Goal: Task Accomplishment & Management: Use online tool/utility

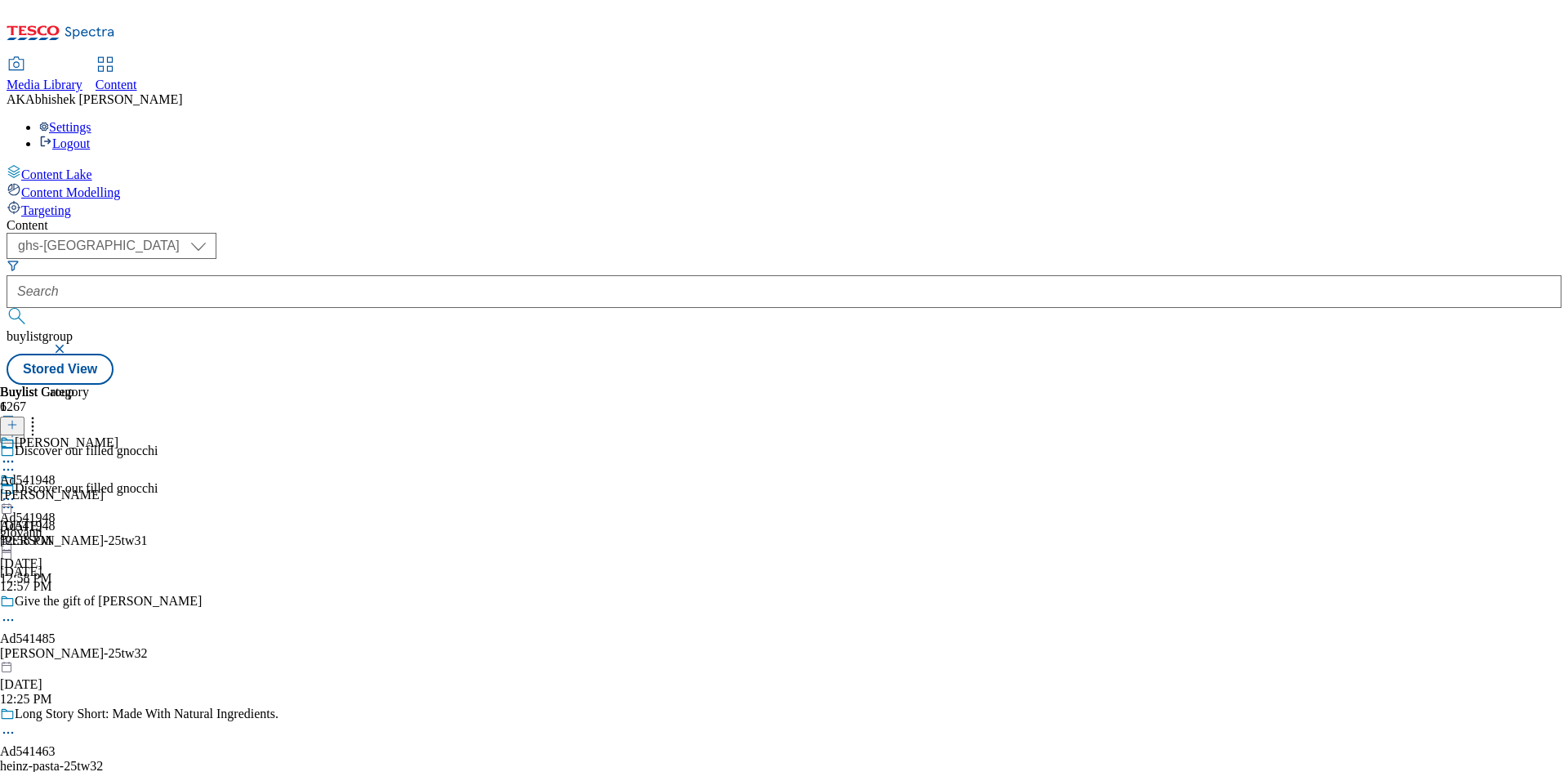
select select "ghs-uk"
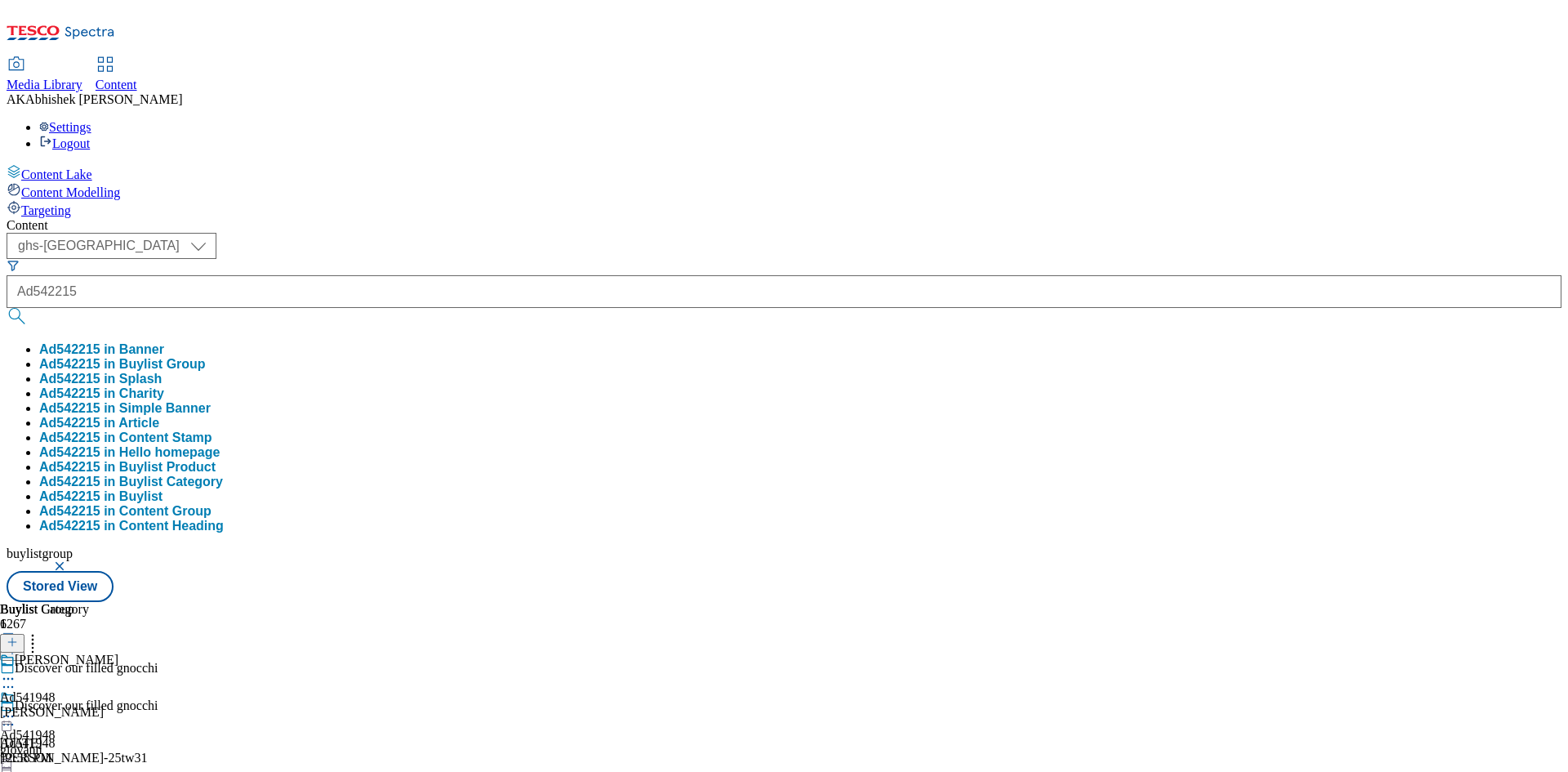
type input "Ad542215"
click at [6, 308] on button "submit" at bounding box center [17, 316] width 23 height 16
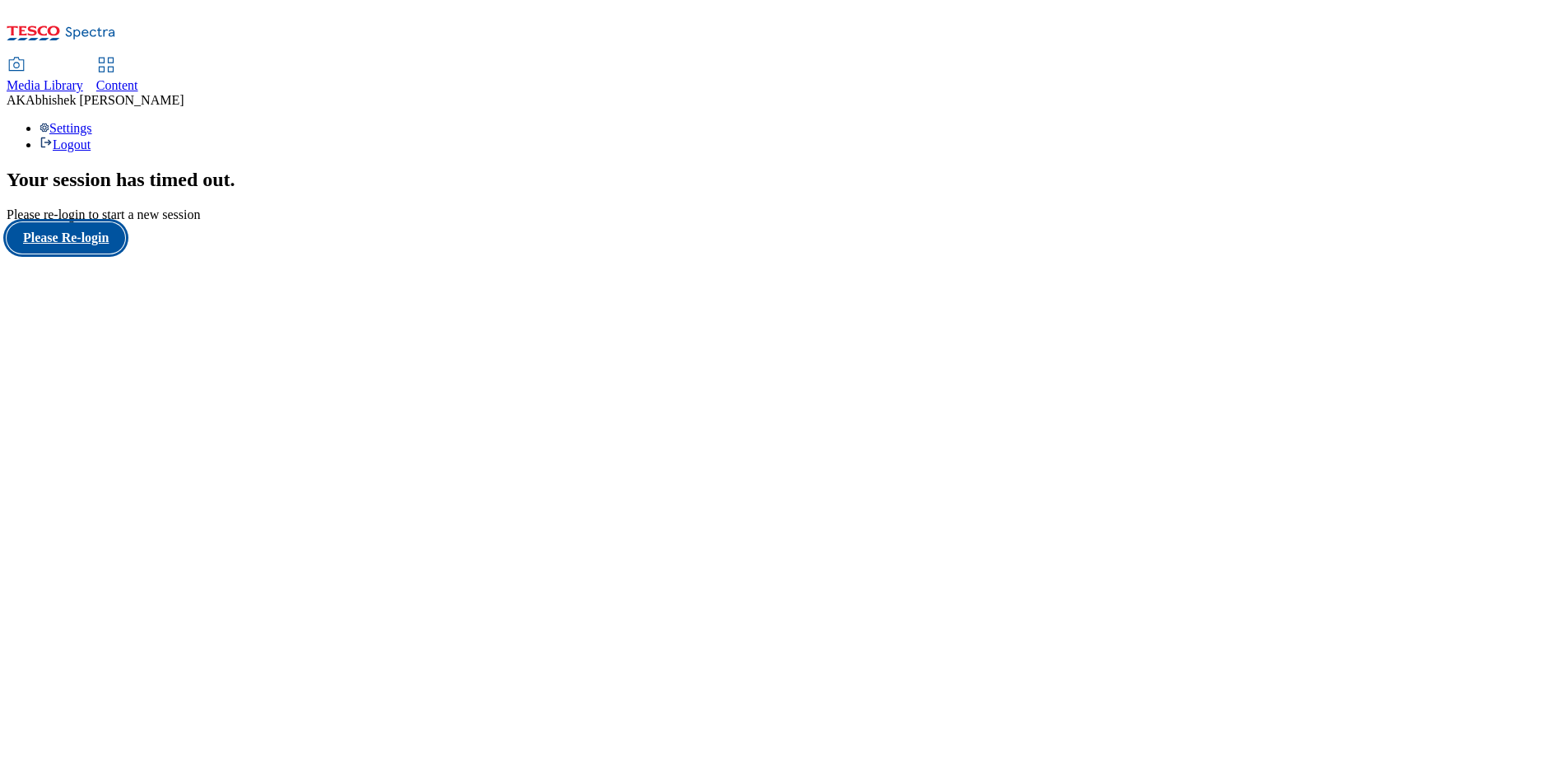
click at [78, 253] on button "Please Re-login" at bounding box center [65, 238] width 119 height 31
click at [138, 78] on span "Content" at bounding box center [118, 85] width 42 height 14
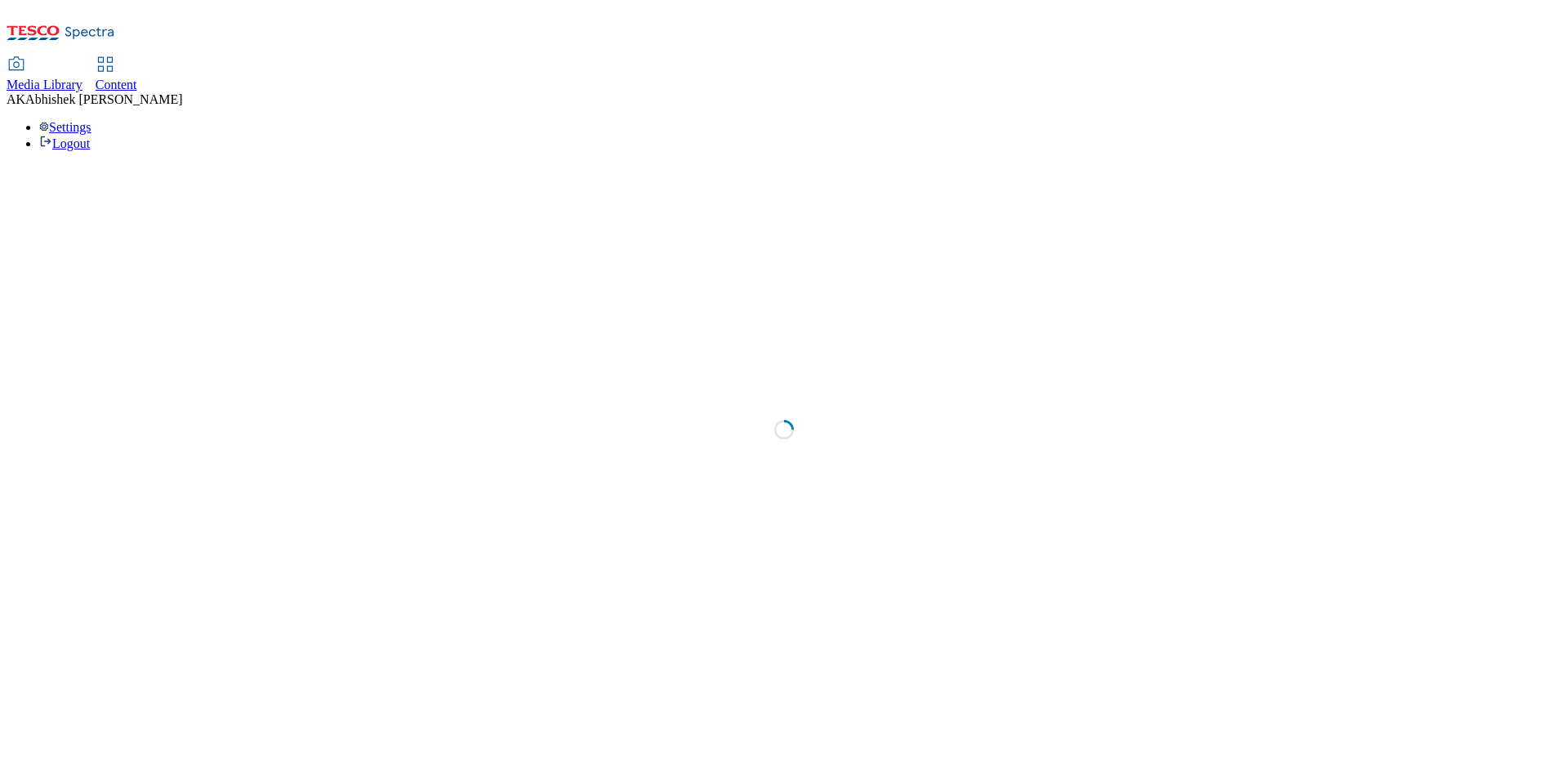
click at [137, 78] on span "Content" at bounding box center [117, 84] width 42 height 14
select select "ghs-[GEOGRAPHIC_DATA]"
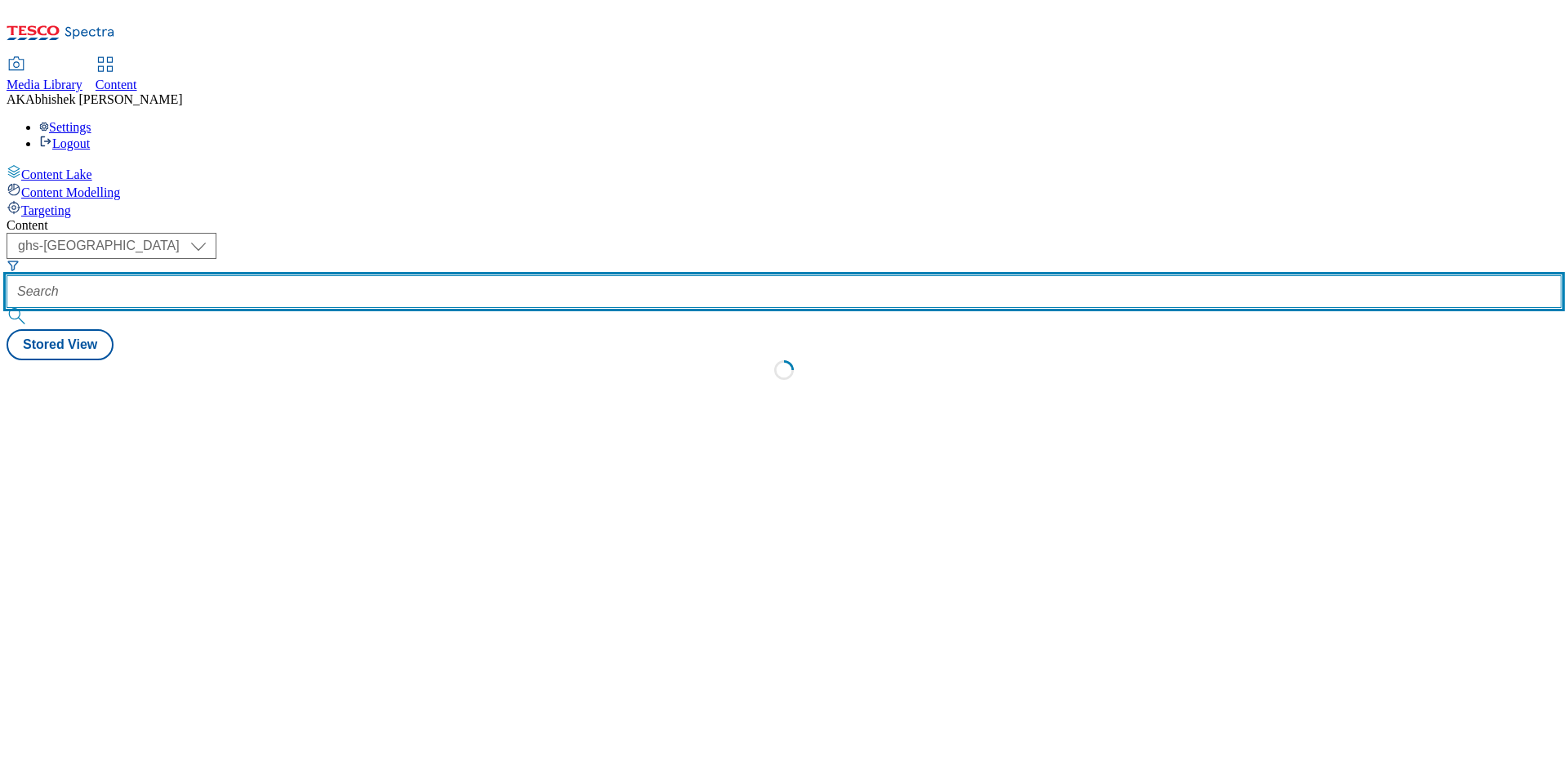
click at [367, 275] on input "text" at bounding box center [784, 291] width 1554 height 33
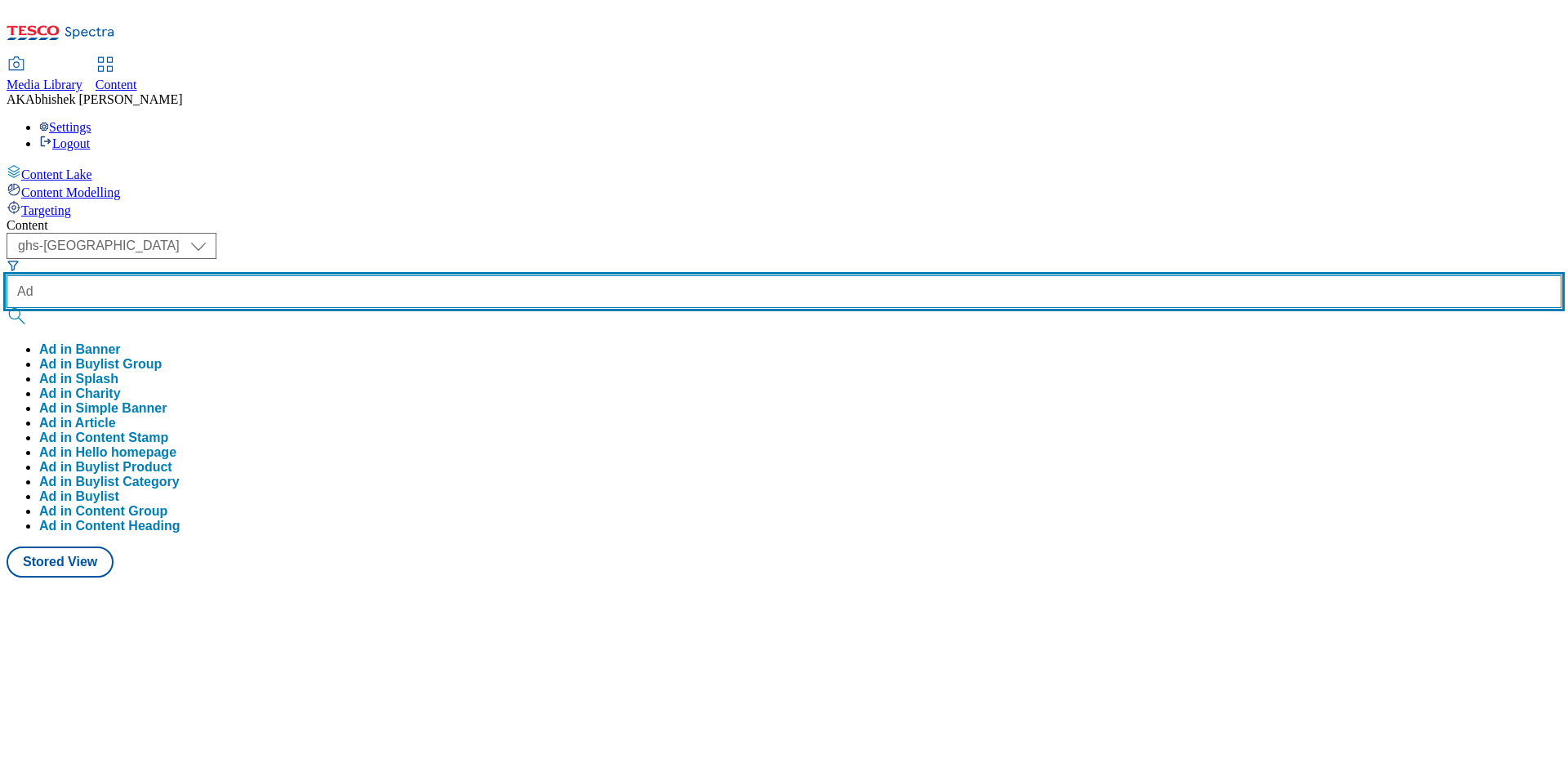
paste input "542215"
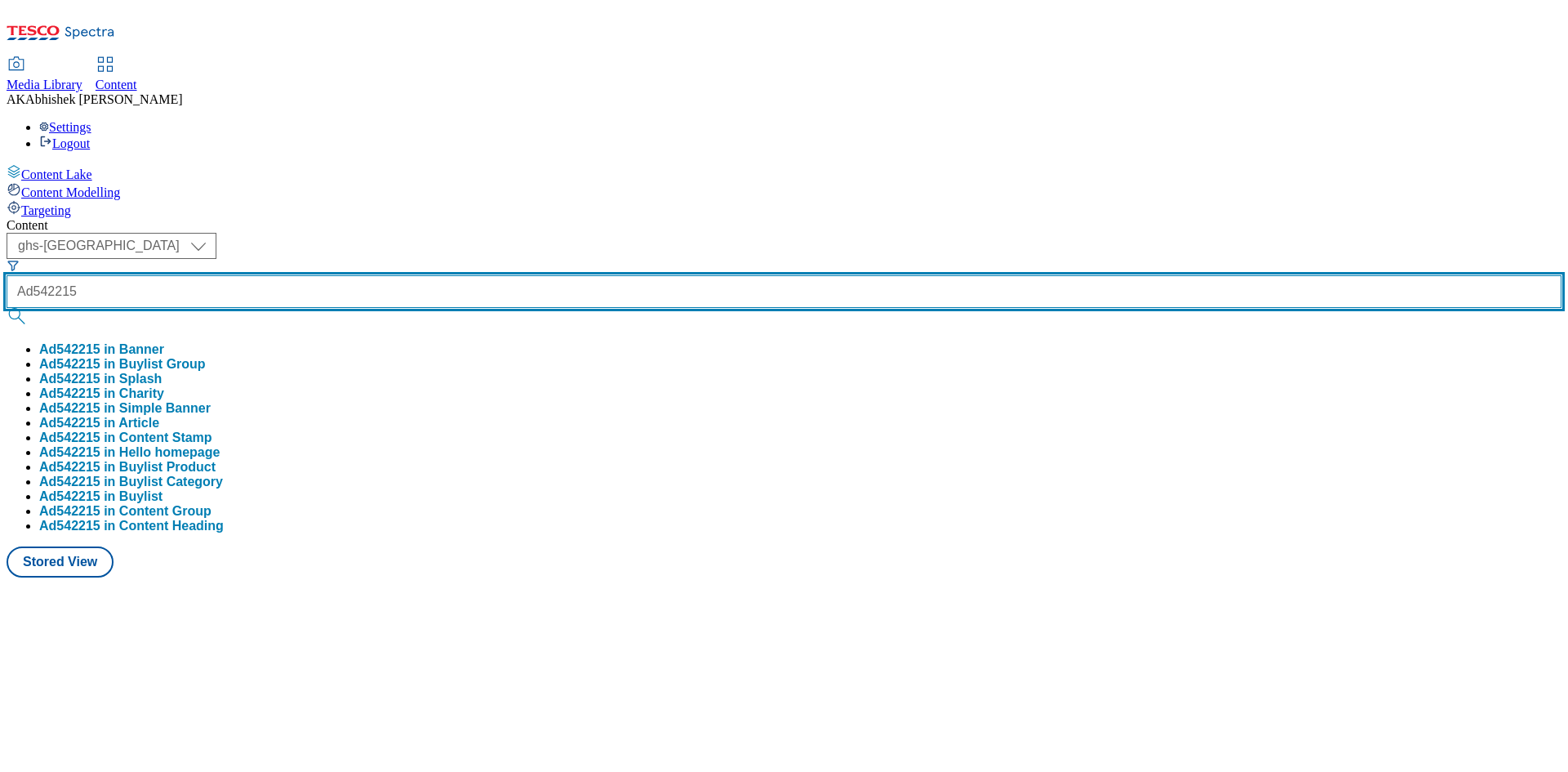
type input "Ad542215"
click at [6, 308] on button "submit" at bounding box center [17, 316] width 23 height 16
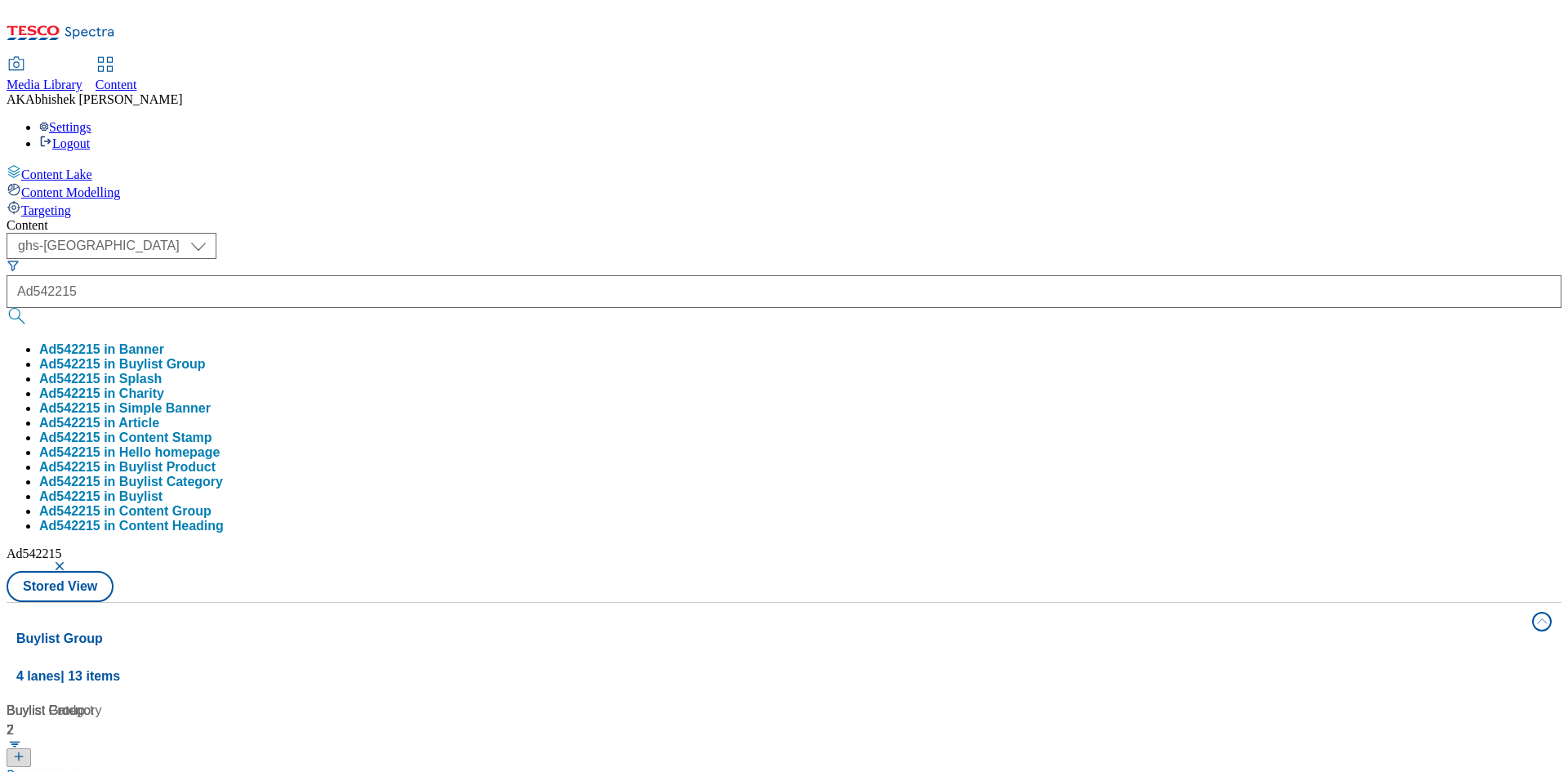
click at [772, 233] on div "( optional ) ghs-roi ghs-uk ghs-uk Ad542215 Ad542215 in Banner Ad542215 in Buyl…" at bounding box center [784, 418] width 1554 height 369
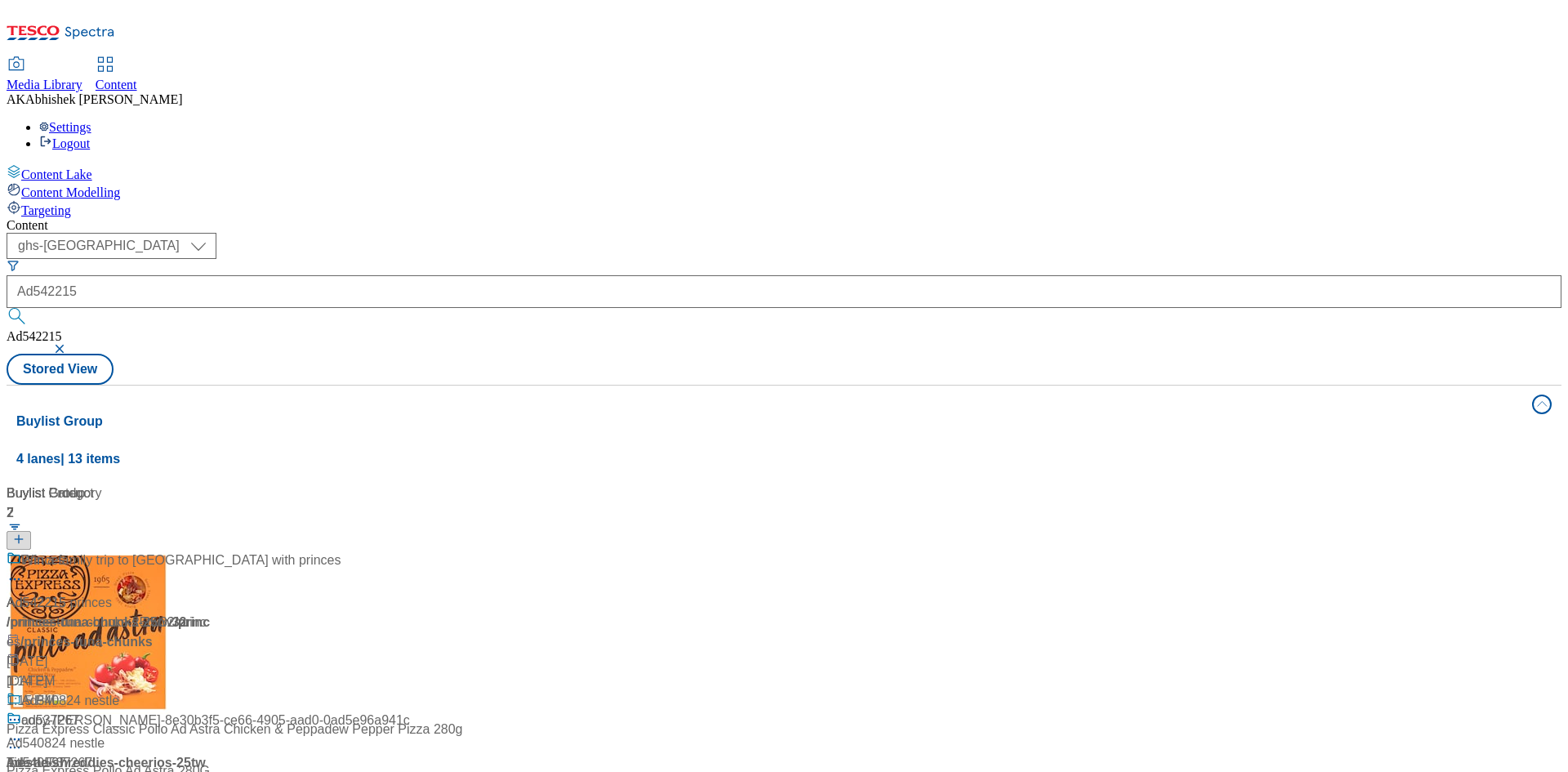
click at [211, 551] on div "Ad542215 / princes-tuna-chunks-25tw32 / princes Sep 17, 2025 1:15 PM" at bounding box center [109, 630] width 205 height 160
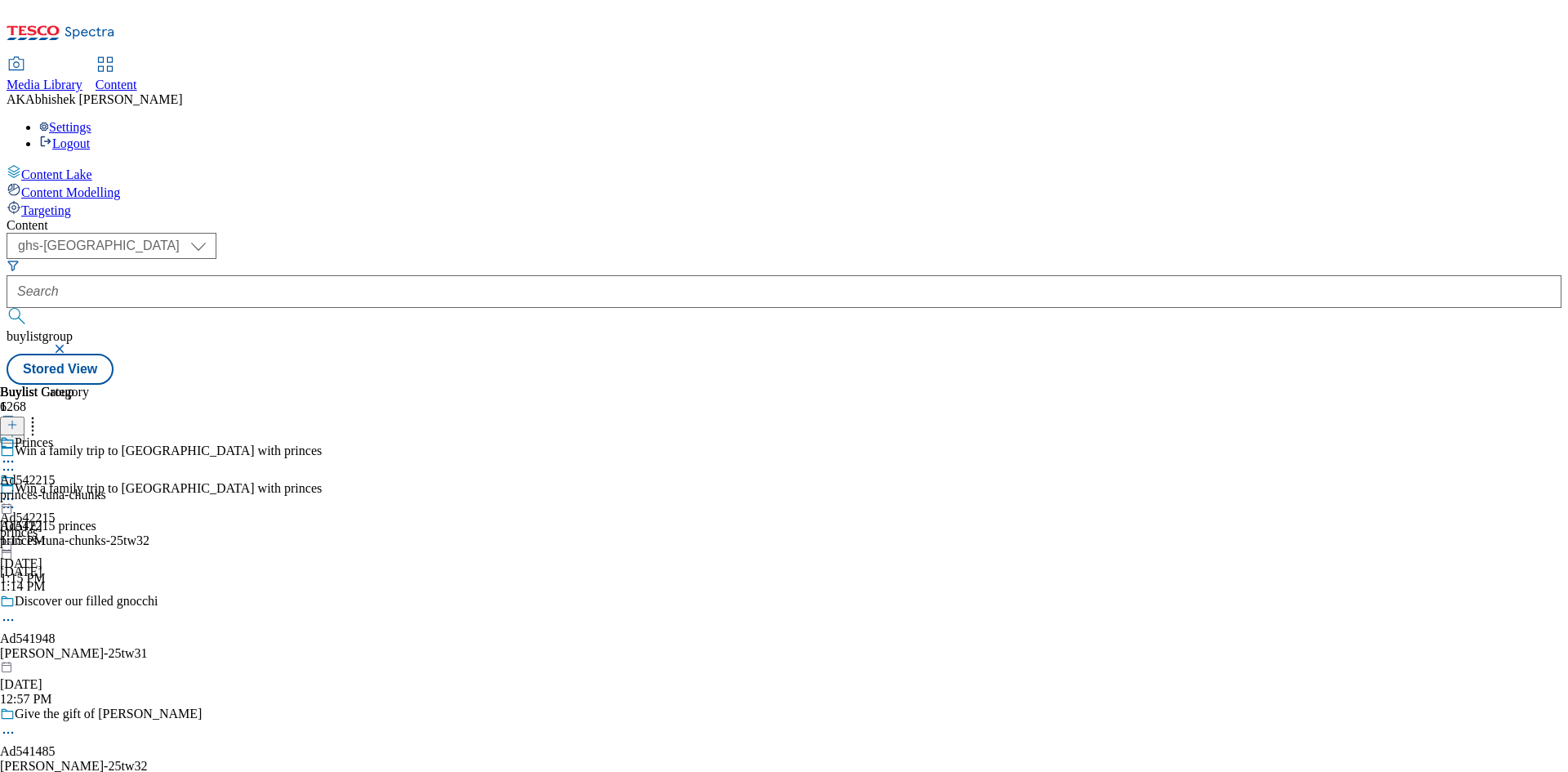
click at [16, 499] on icon at bounding box center [8, 507] width 16 height 16
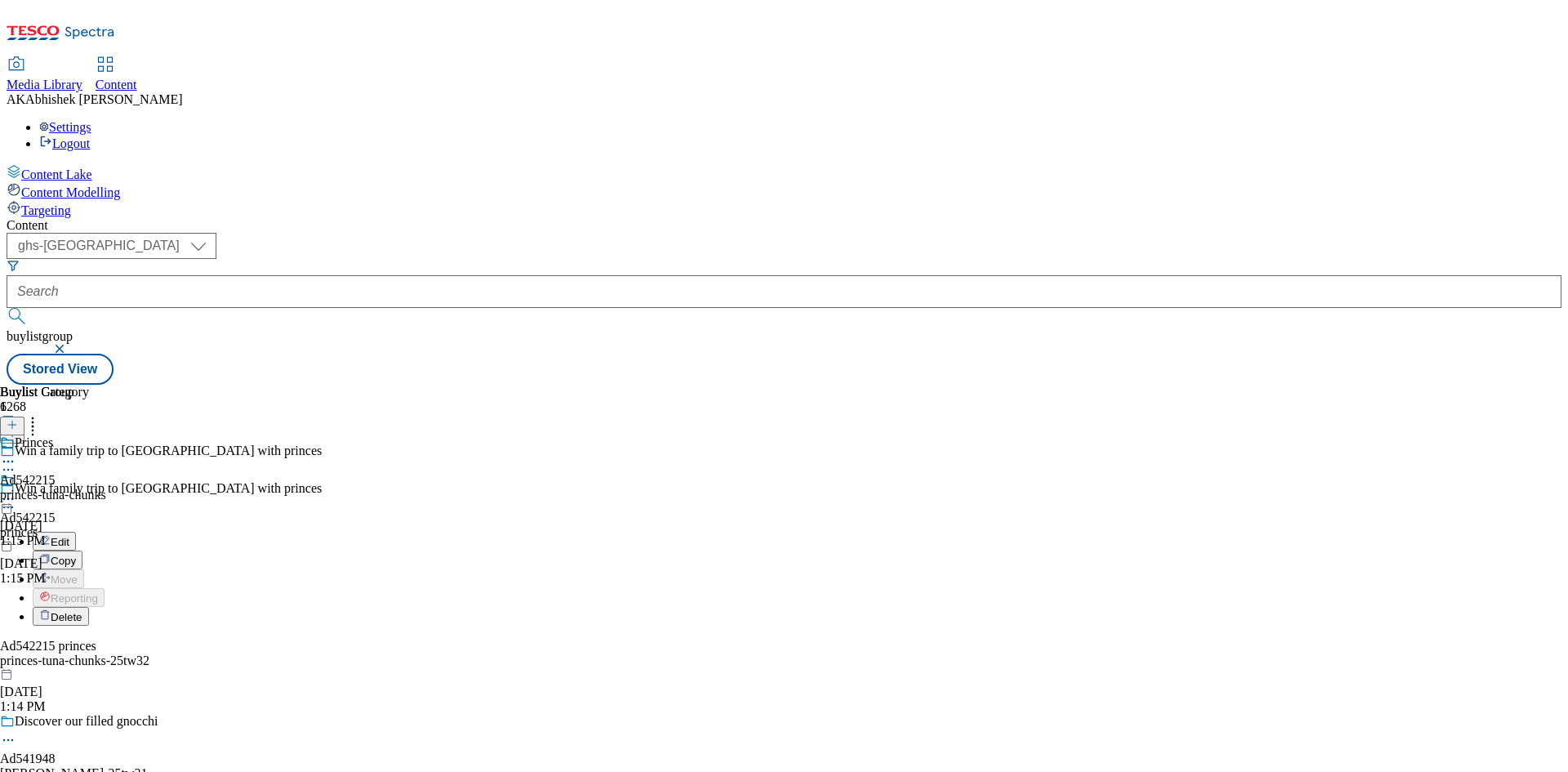
click at [69, 536] on span "Edit" at bounding box center [59, 542] width 19 height 12
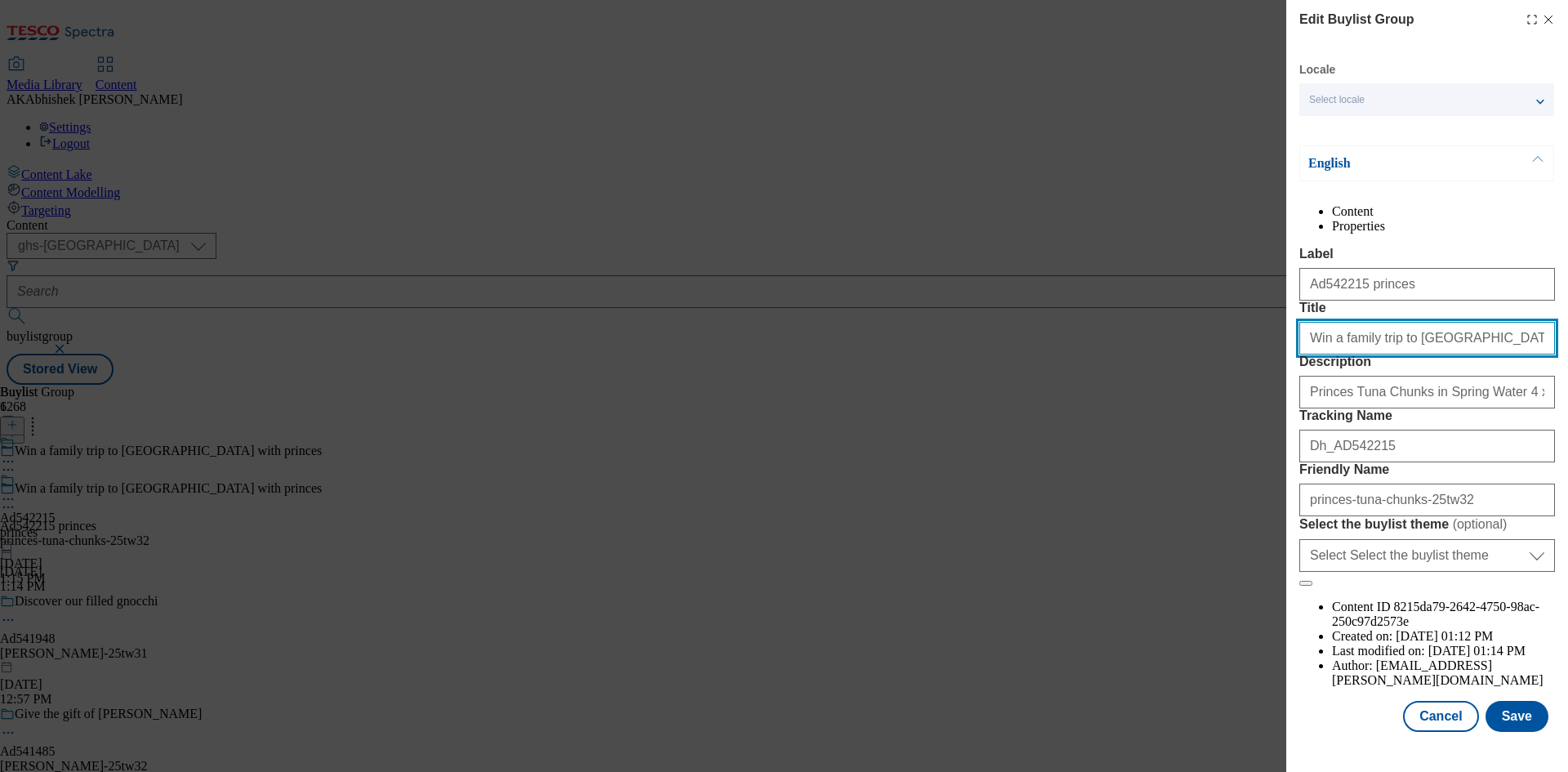
drag, startPoint x: 1515, startPoint y: 405, endPoint x: 1266, endPoint y: 397, distance: 249.1
click at [1266, 397] on div "Edit Buylist Group Locale Select locale English Welsh English Content Propertie…" at bounding box center [784, 386] width 1568 height 772
click at [1507, 714] on button "Save" at bounding box center [1516, 716] width 63 height 31
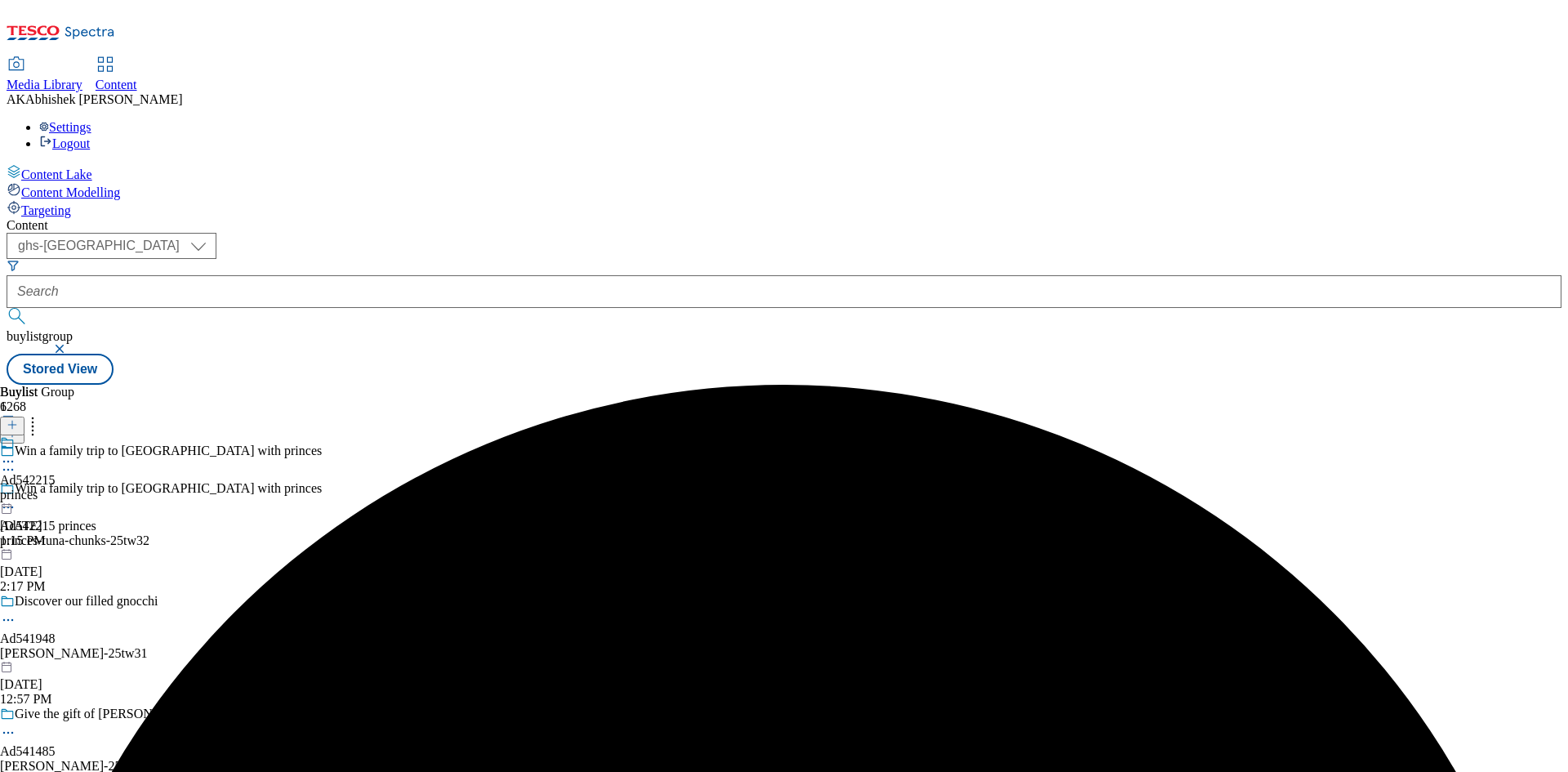
click at [16, 453] on icon at bounding box center [8, 461] width 16 height 16
click at [111, 486] on li "Edit" at bounding box center [72, 495] width 79 height 19
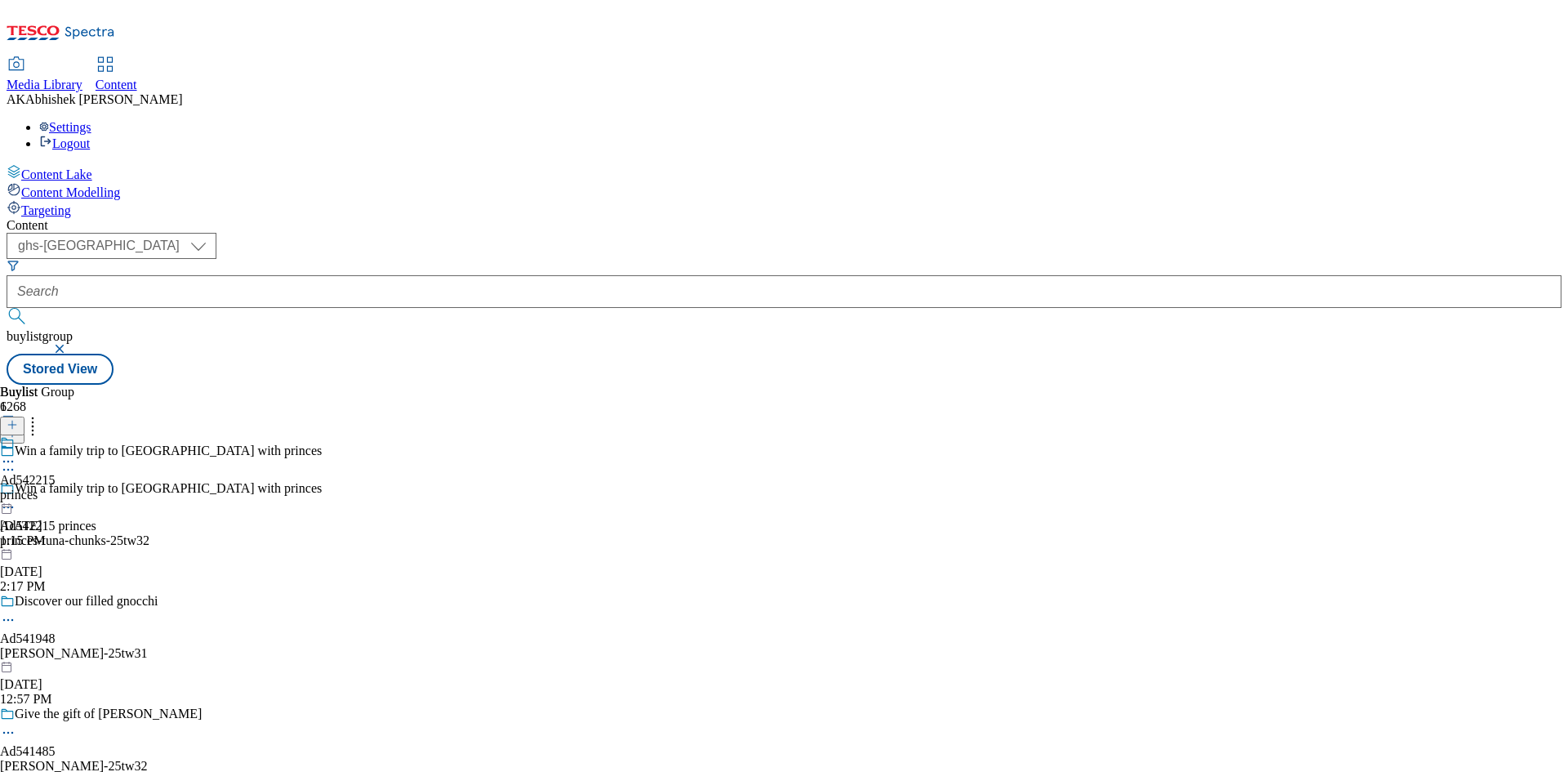
click at [16, 453] on icon at bounding box center [8, 461] width 16 height 16
click at [76, 486] on button "Edit" at bounding box center [54, 495] width 43 height 19
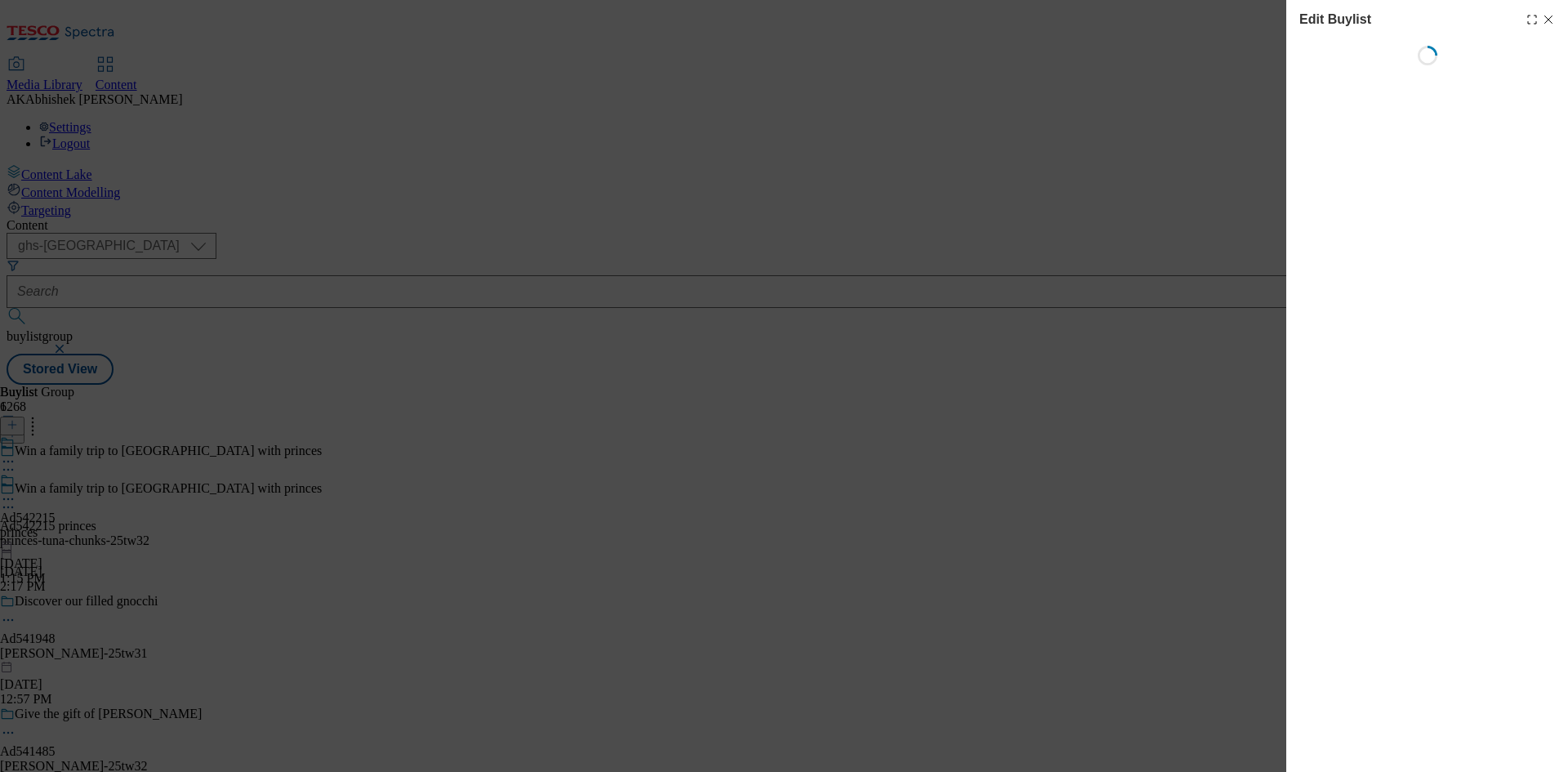
select select "tactical"
select select "supplier funded short term 1-3 weeks"
select select "dunnhumby"
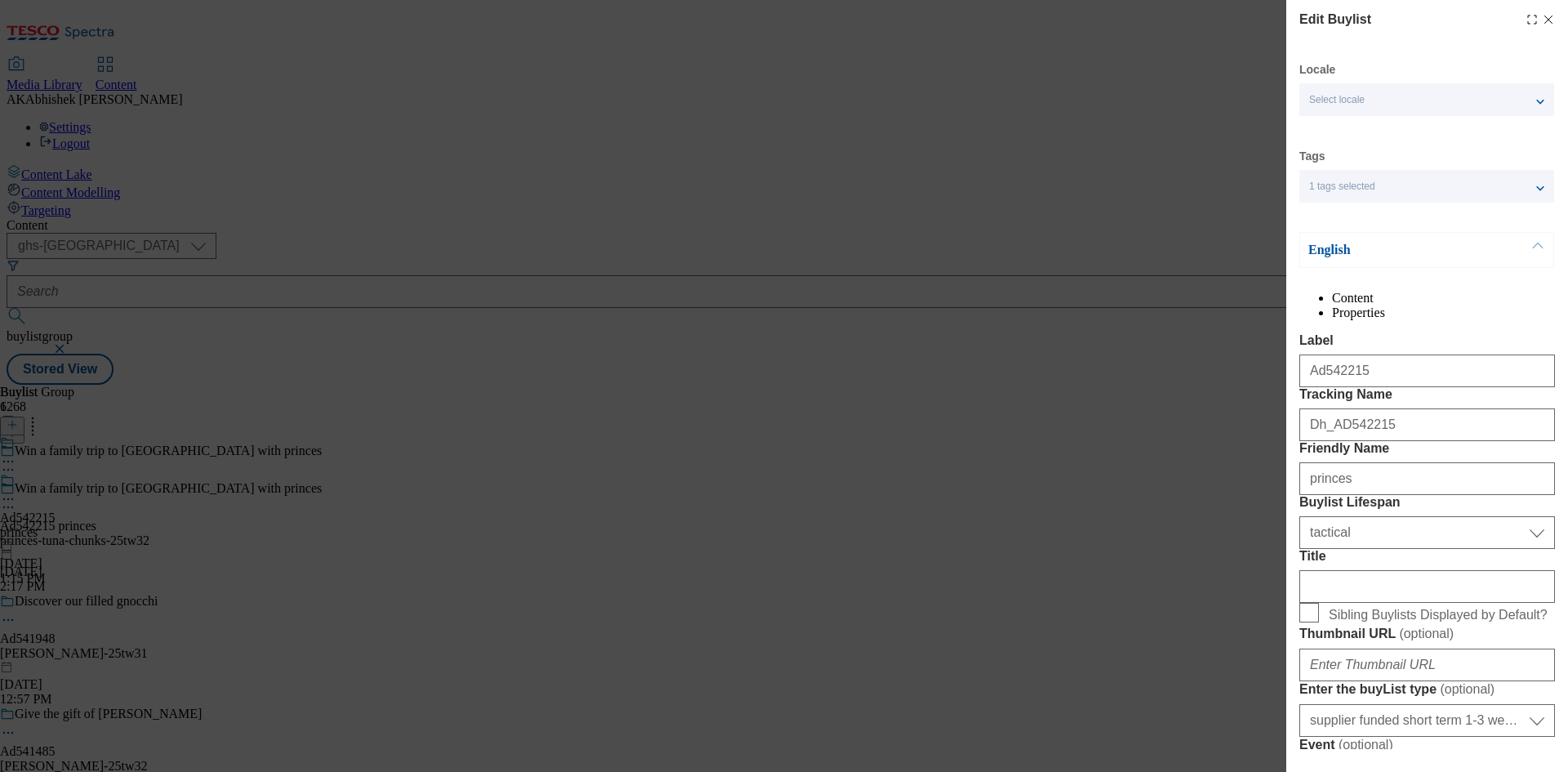
select select "Banner"
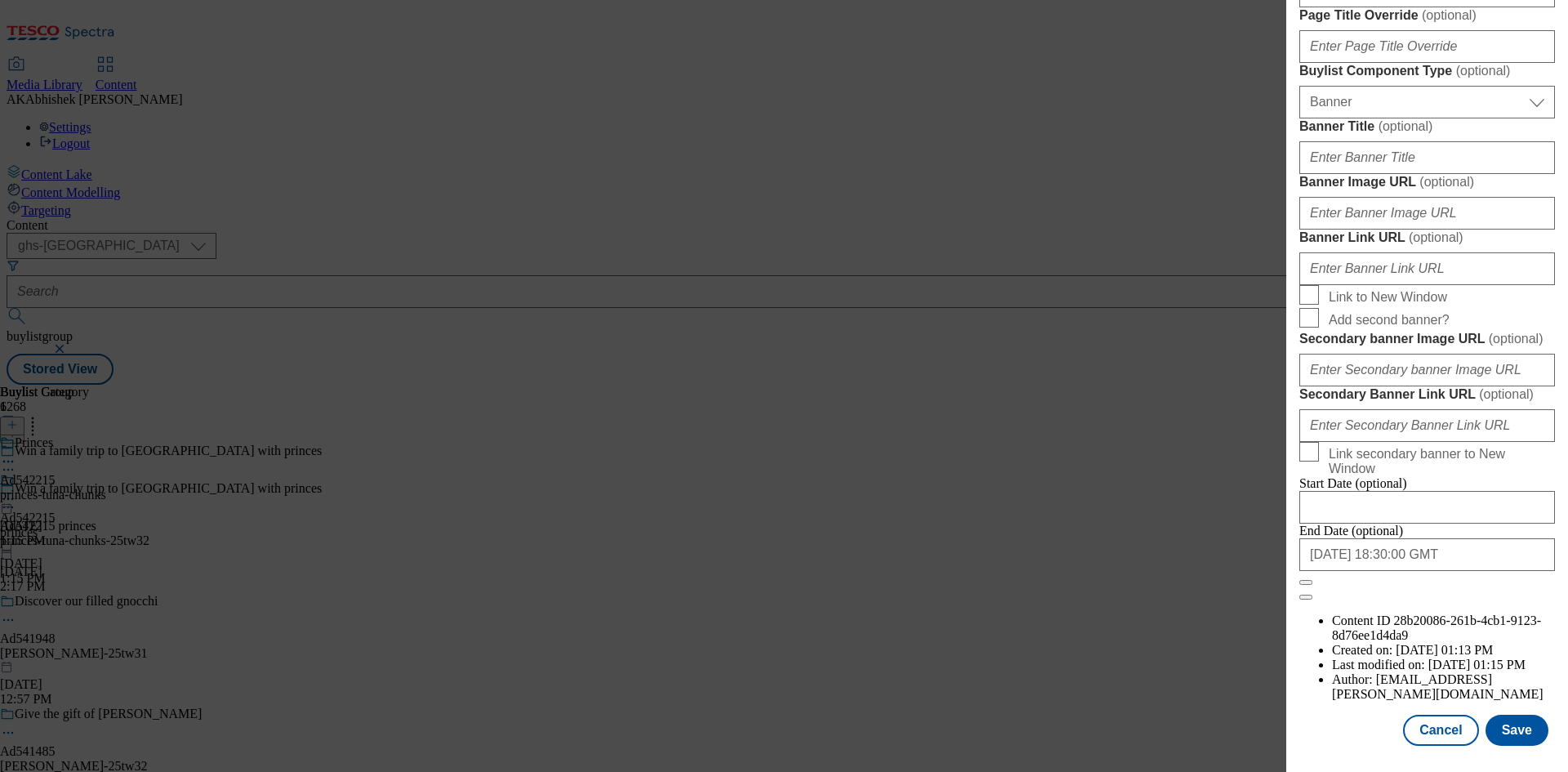
scroll to position [1691, 0]
click at [1437, 571] on input "2025-12-26 18:30:00 GMT" at bounding box center [1427, 555] width 256 height 33
select select "2025"
select select "December"
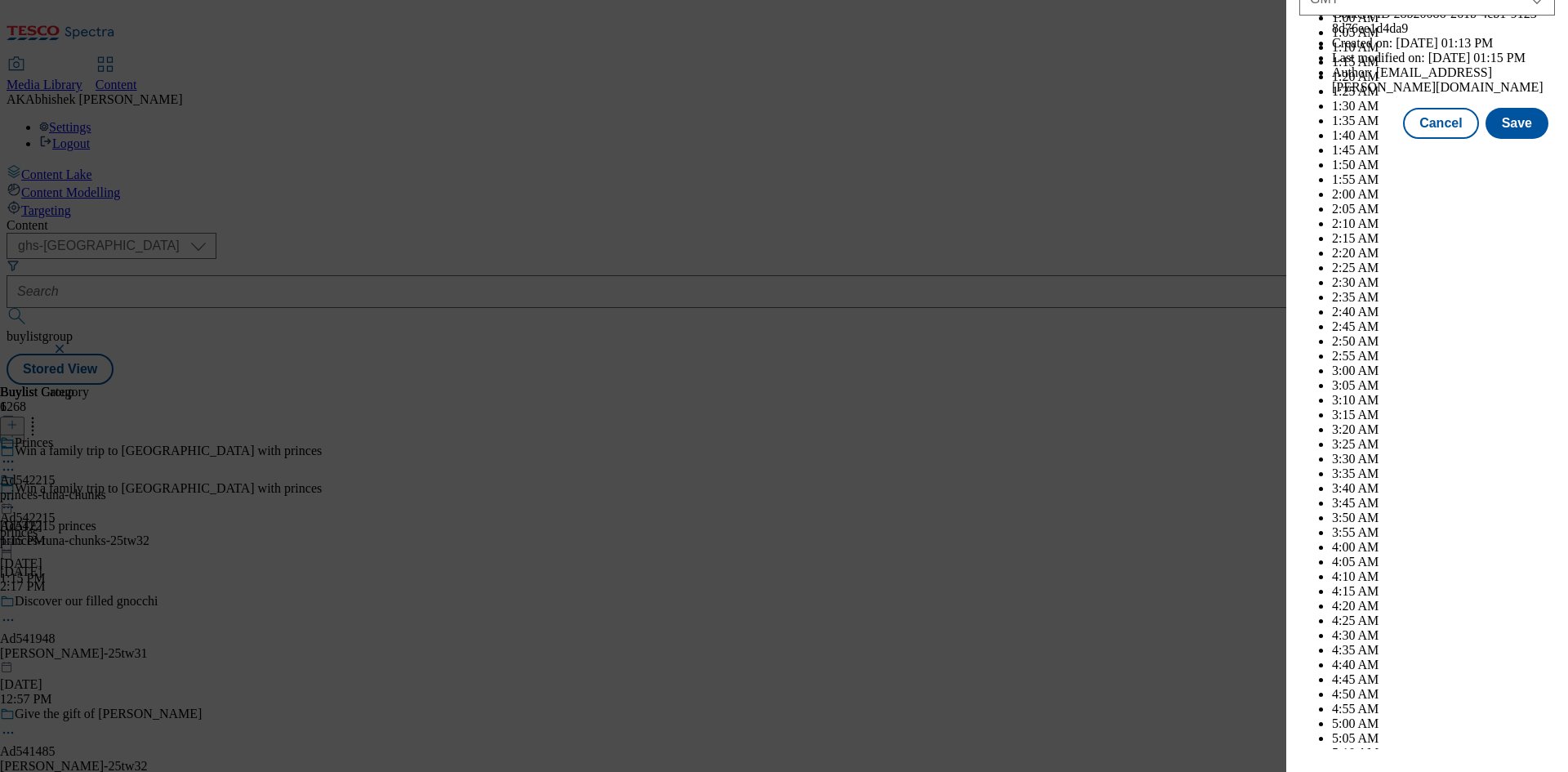
scroll to position [6701, 0]
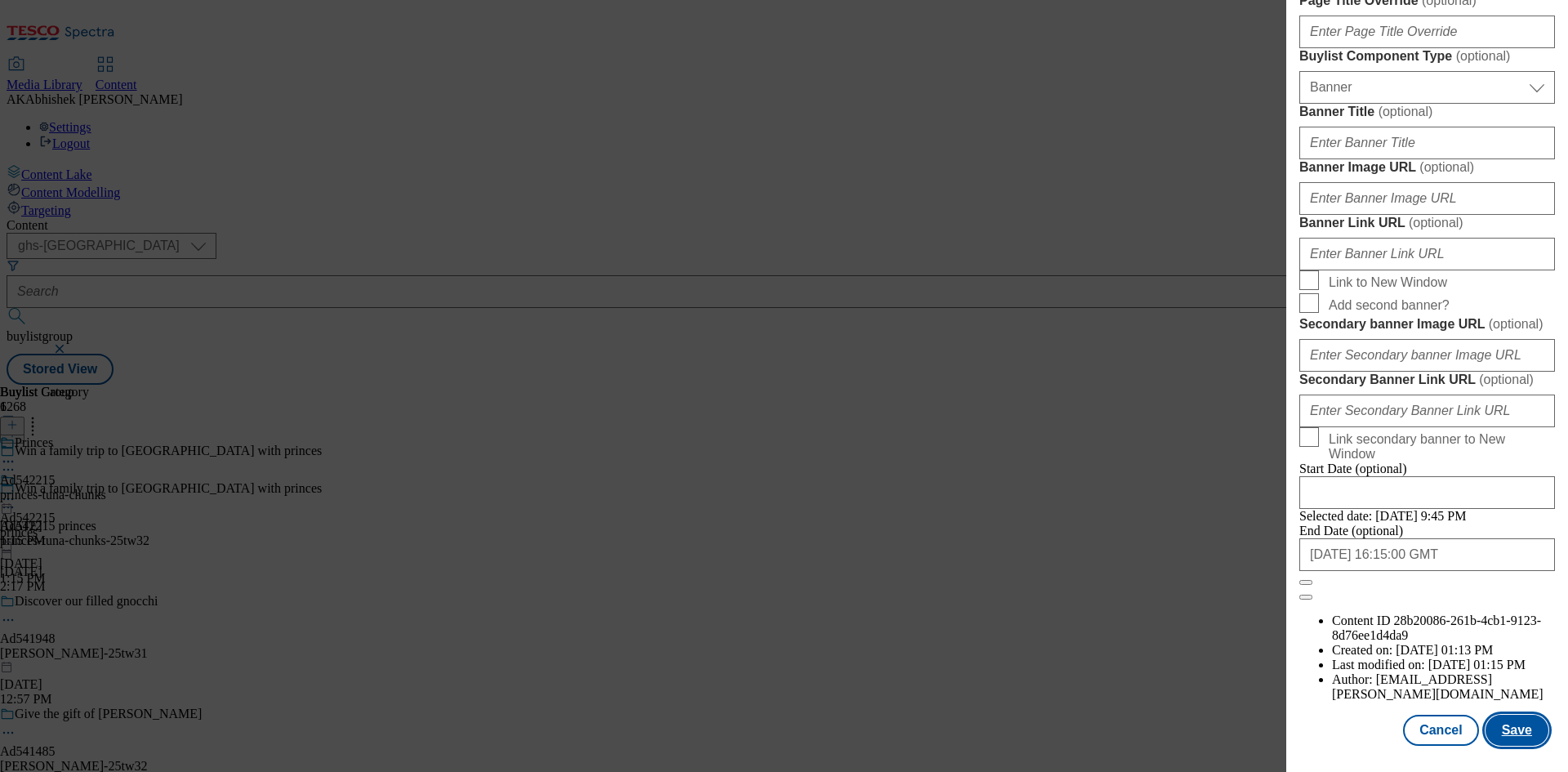
click at [1524, 728] on button "Save" at bounding box center [1516, 730] width 63 height 31
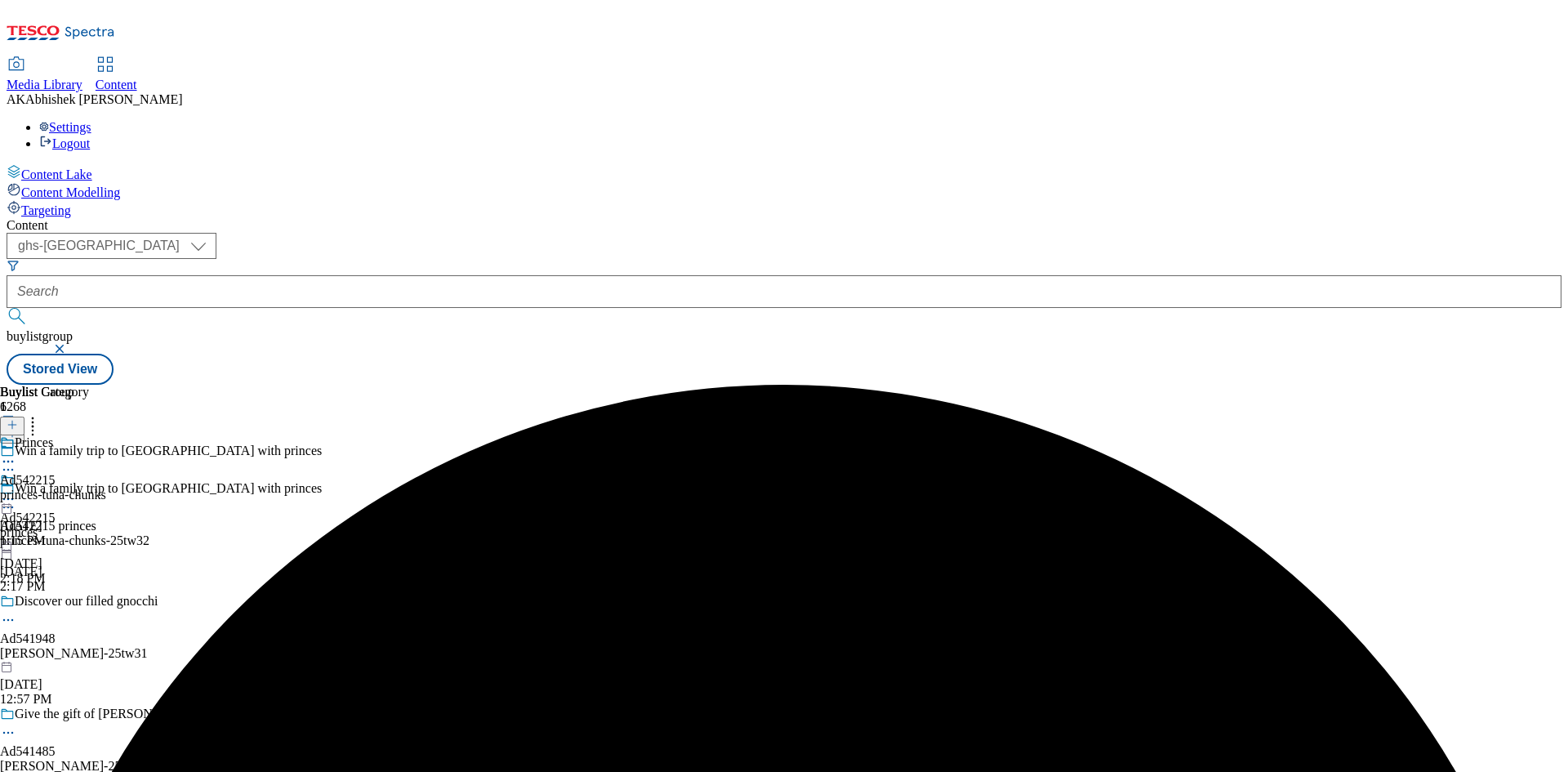
click at [14, 460] on circle at bounding box center [13, 461] width 3 height 3
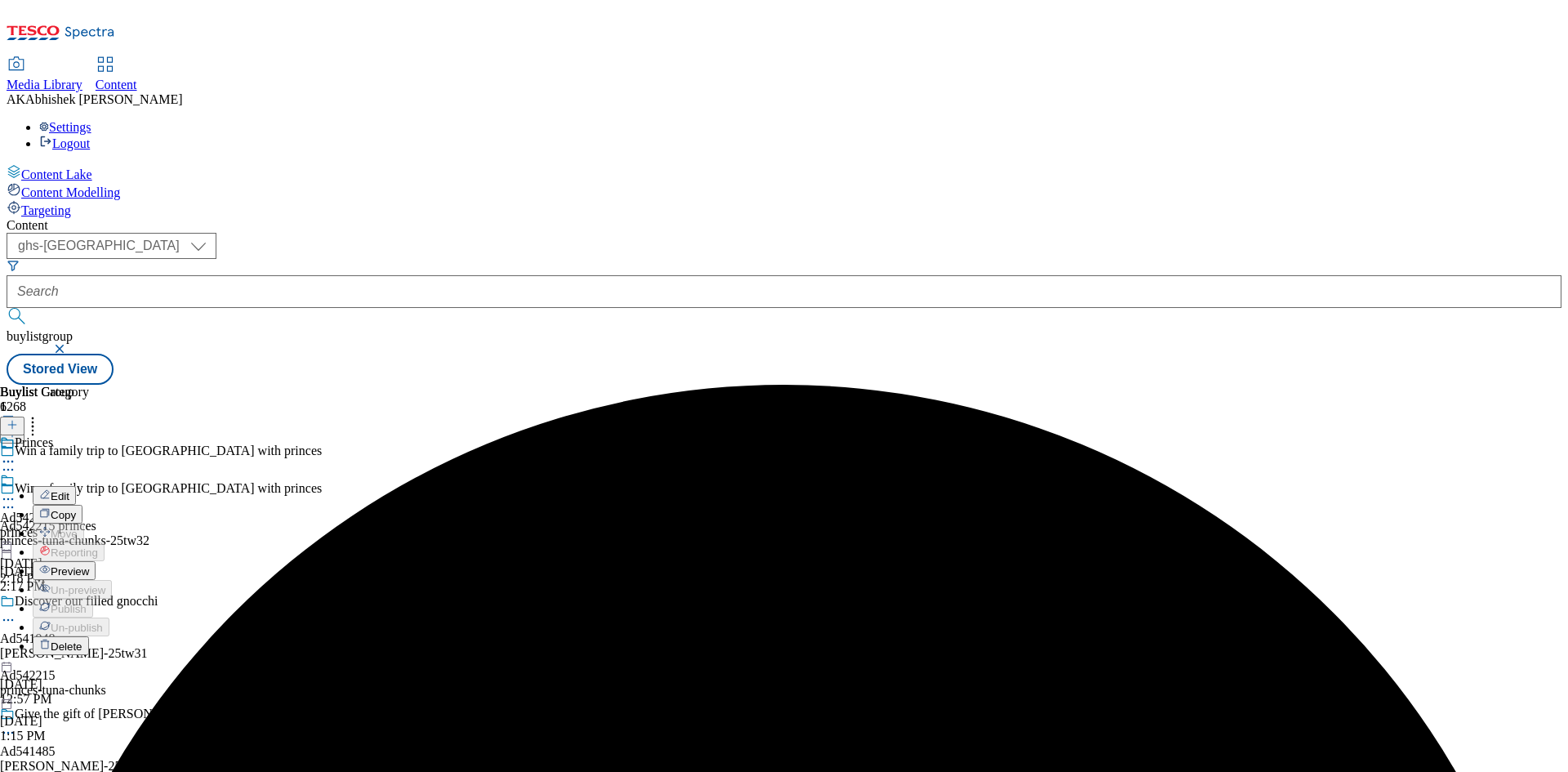
click at [76, 486] on button "Edit" at bounding box center [54, 495] width 43 height 19
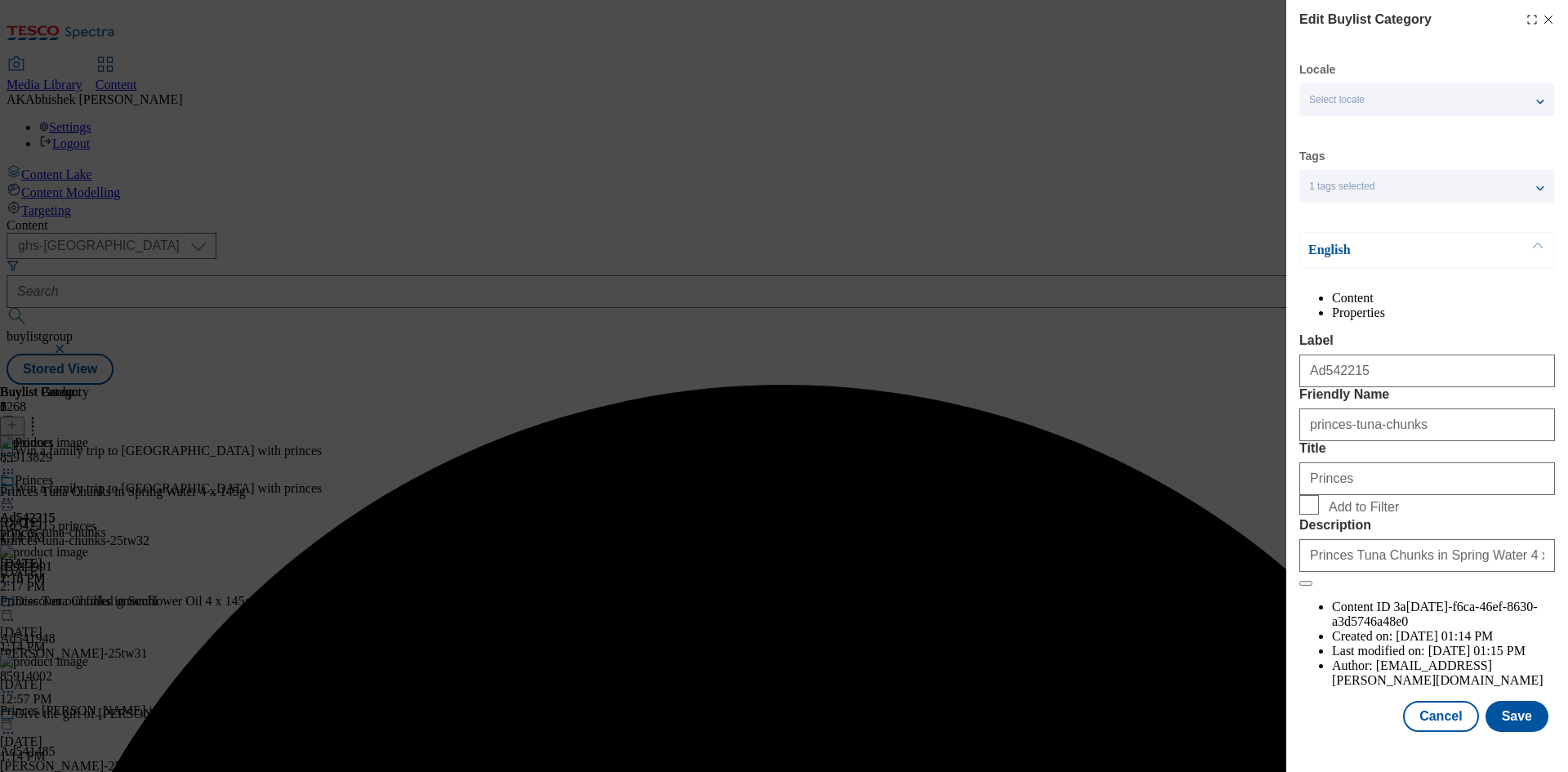
scroll to position [32, 0]
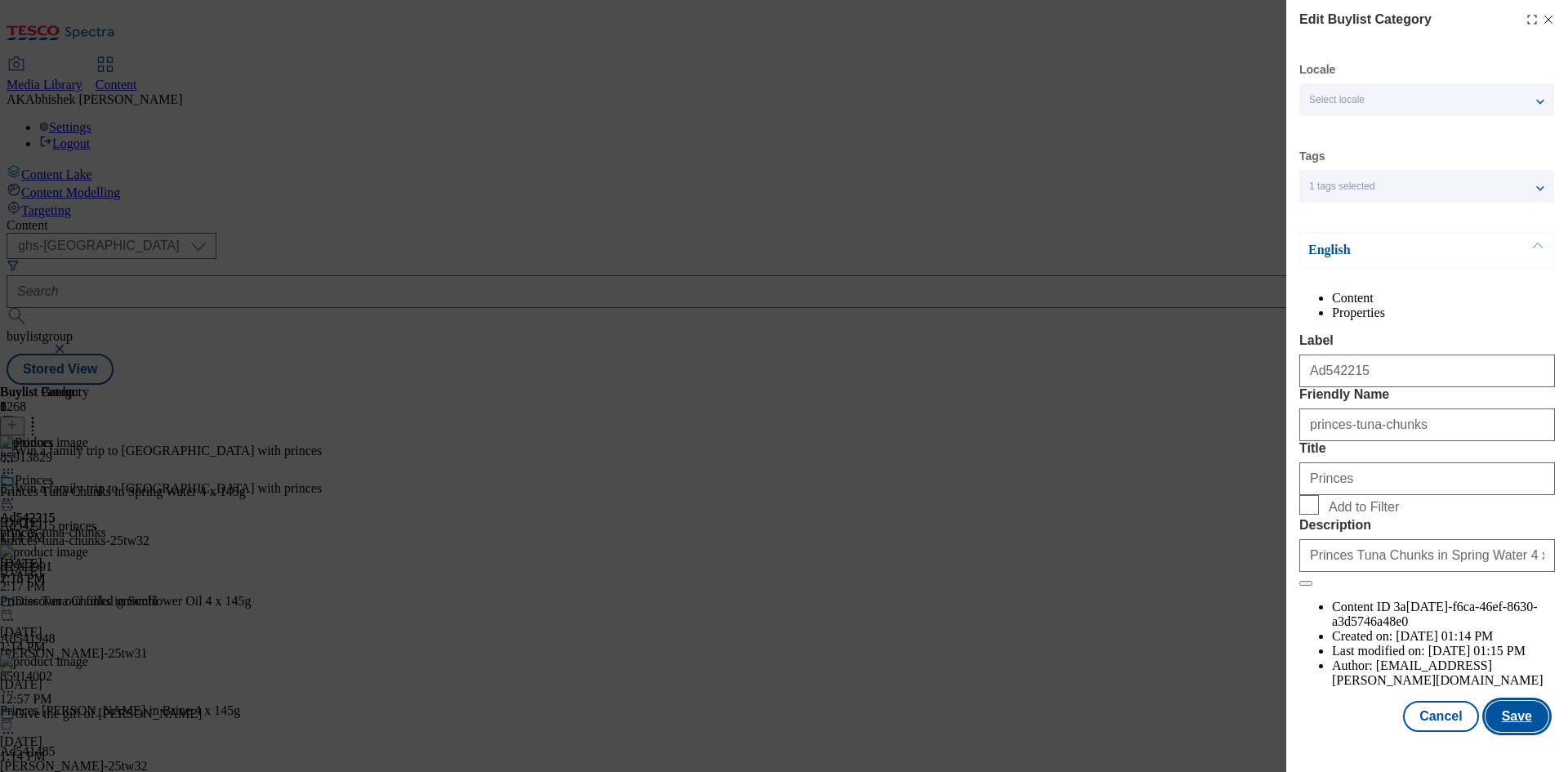
click at [1511, 732] on button "Save" at bounding box center [1516, 716] width 63 height 31
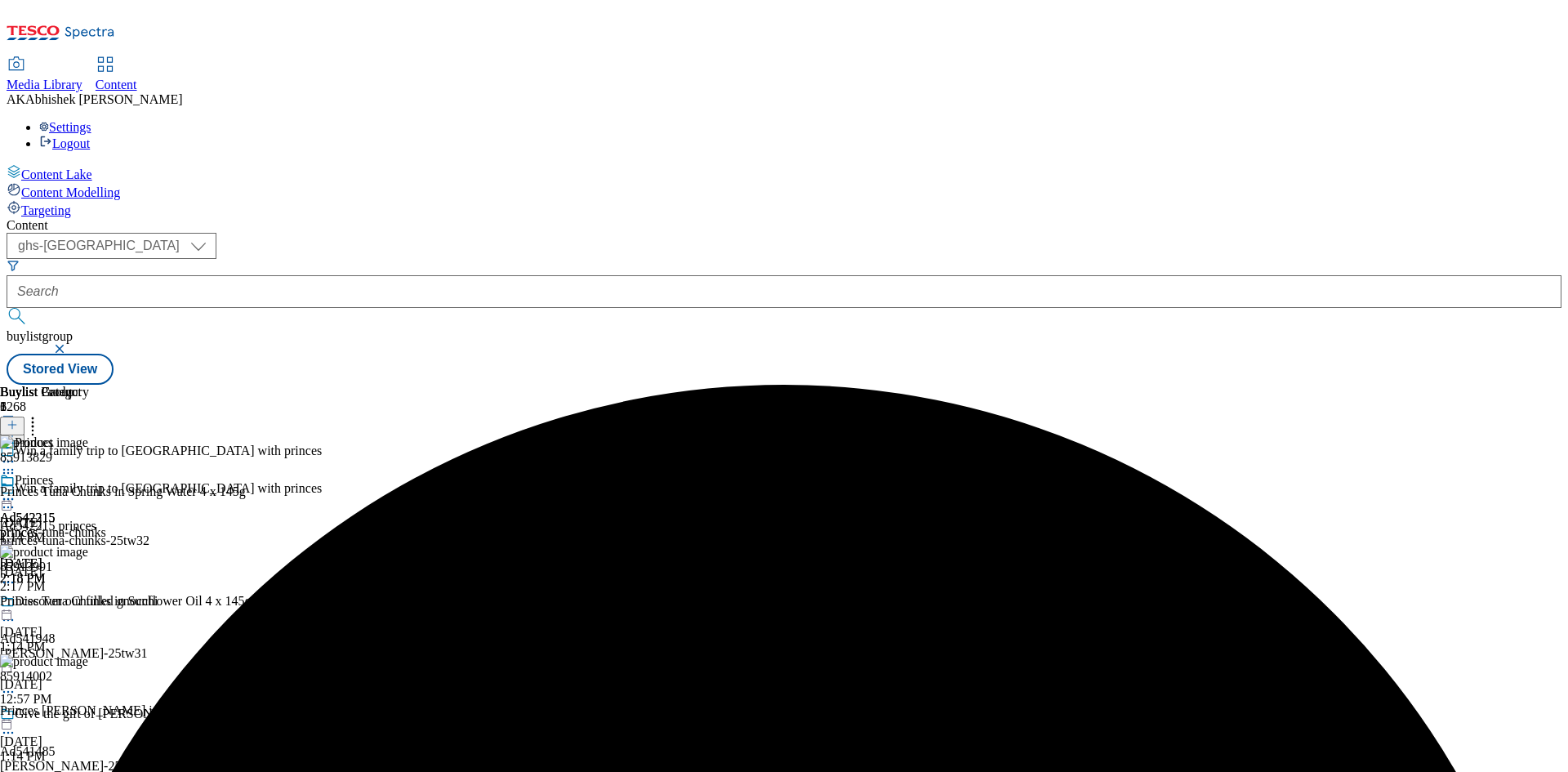
click at [16, 491] on icon at bounding box center [8, 499] width 16 height 16
click at [89, 603] on span "Preview" at bounding box center [69, 608] width 38 height 12
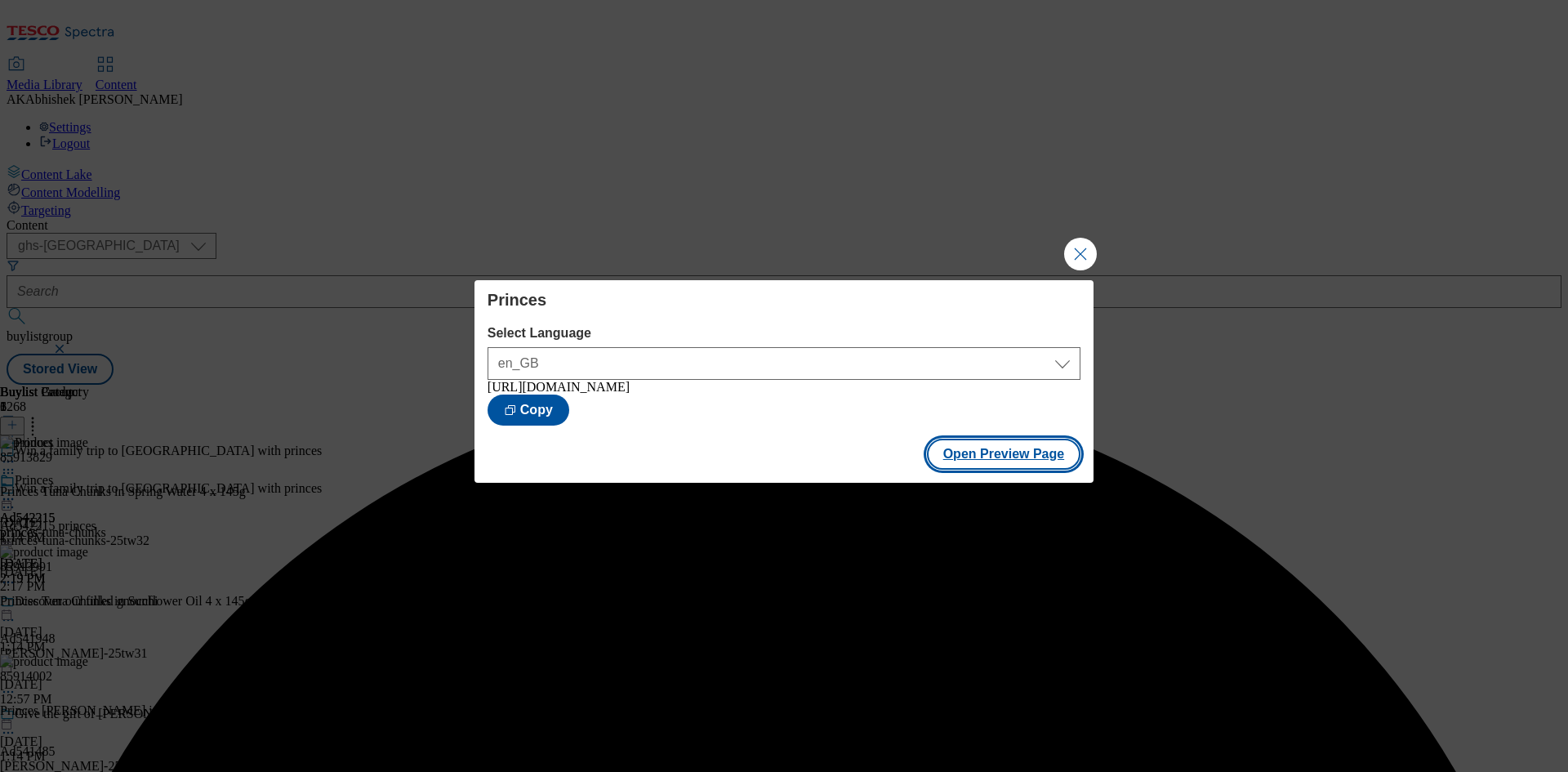
click at [1010, 456] on button "Open Preview Page" at bounding box center [1004, 454] width 154 height 31
click at [1071, 238] on button "Close Modal" at bounding box center [1080, 254] width 33 height 33
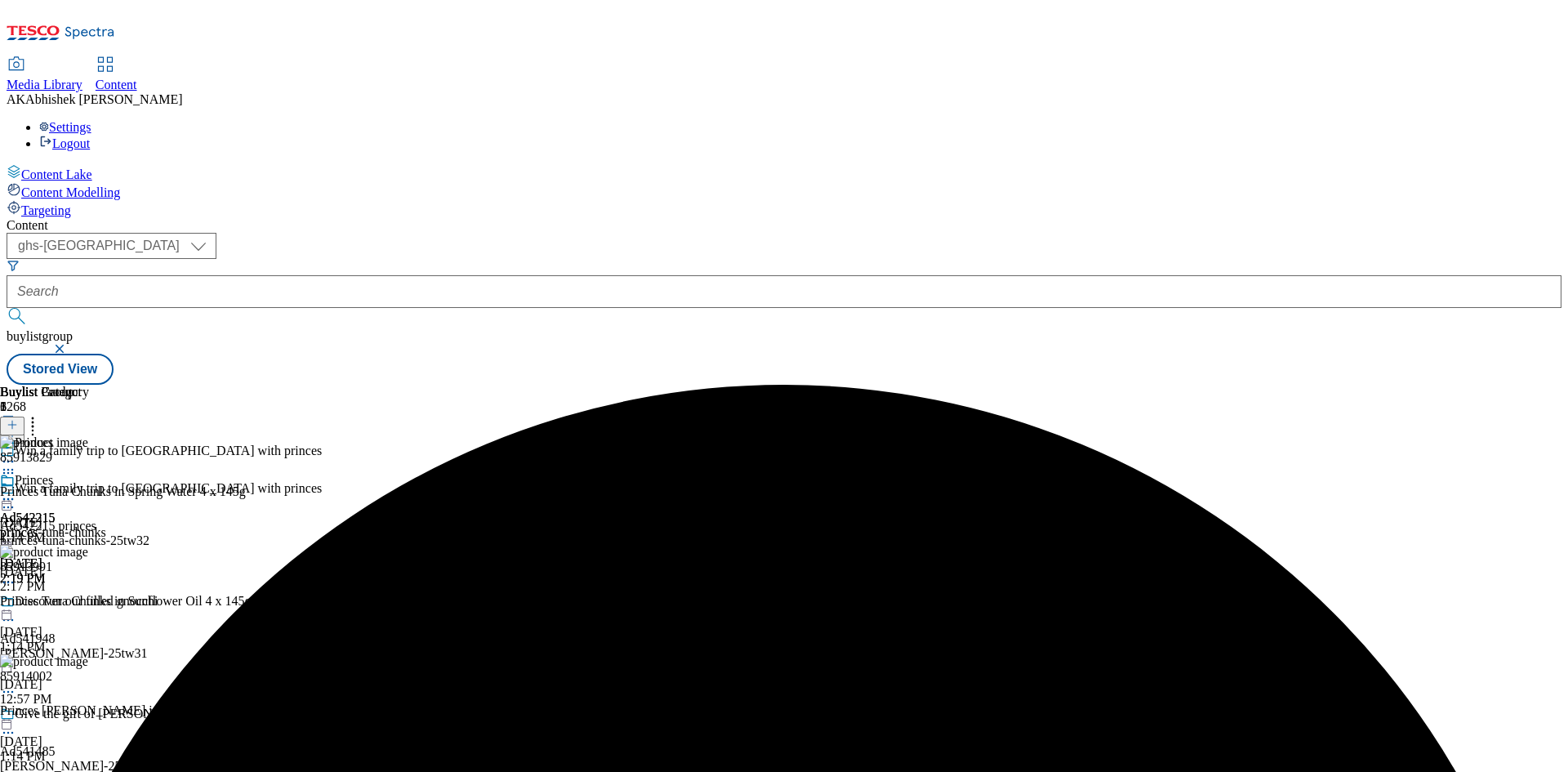
click at [16, 491] on icon at bounding box center [8, 499] width 16 height 16
click at [87, 660] on span "Publish" at bounding box center [68, 665] width 36 height 12
